Goal: Information Seeking & Learning: Check status

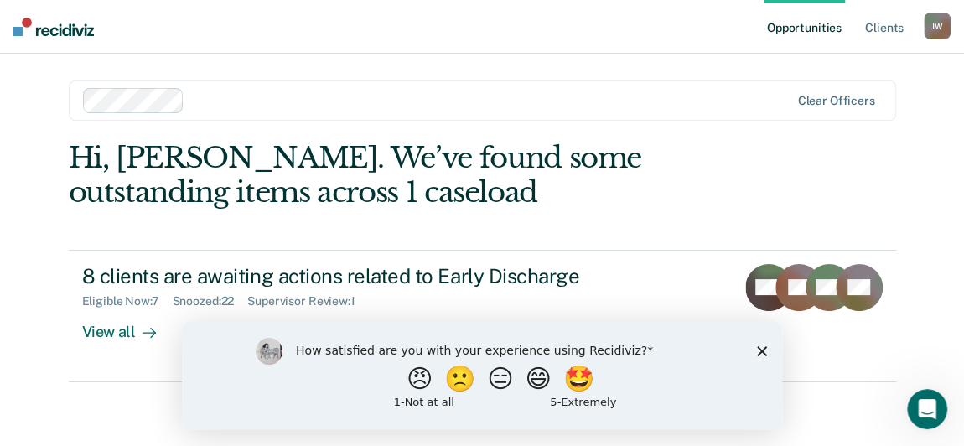
scroll to position [3, 0]
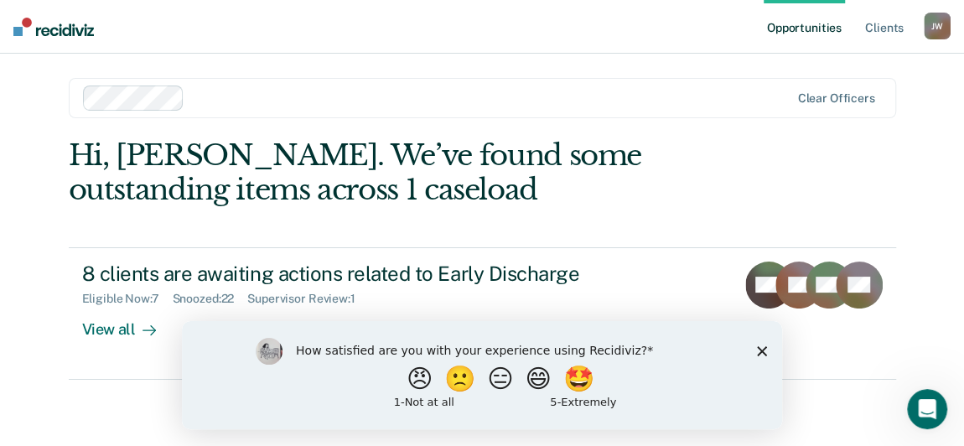
click at [762, 350] on polygon "Close survey" at bounding box center [762, 350] width 10 height 10
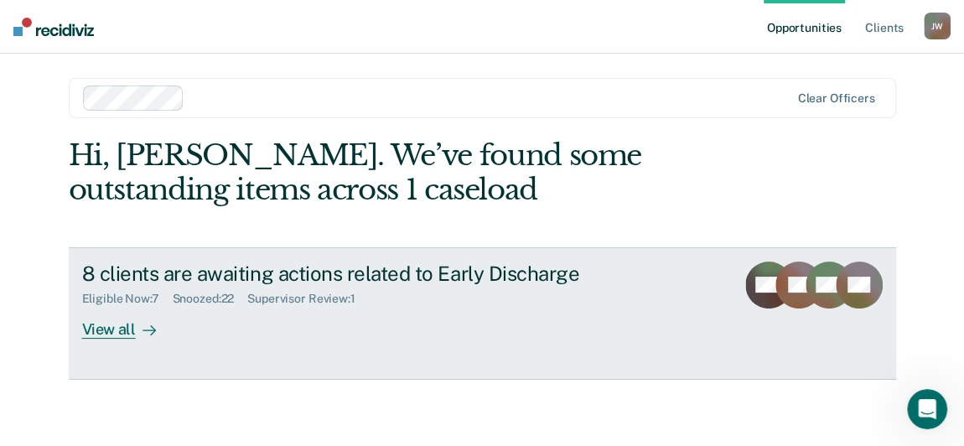
click at [110, 329] on div "View all" at bounding box center [129, 322] width 94 height 33
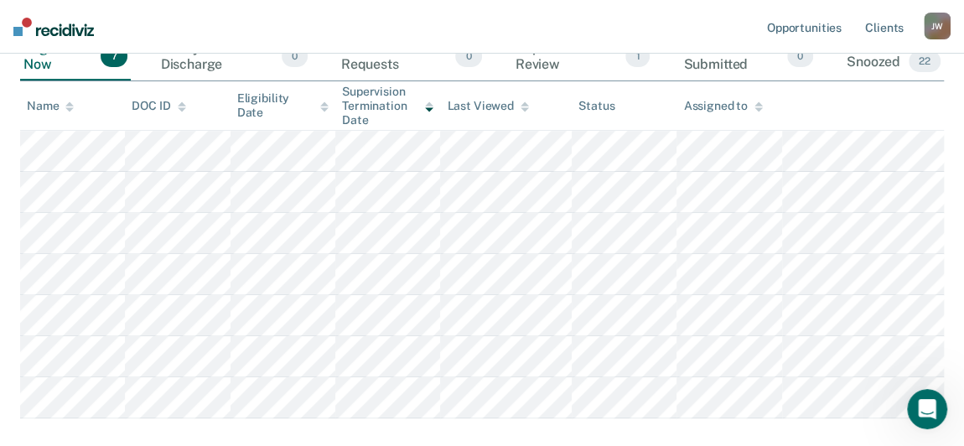
scroll to position [202, 0]
